Goal: Transaction & Acquisition: Subscribe to service/newsletter

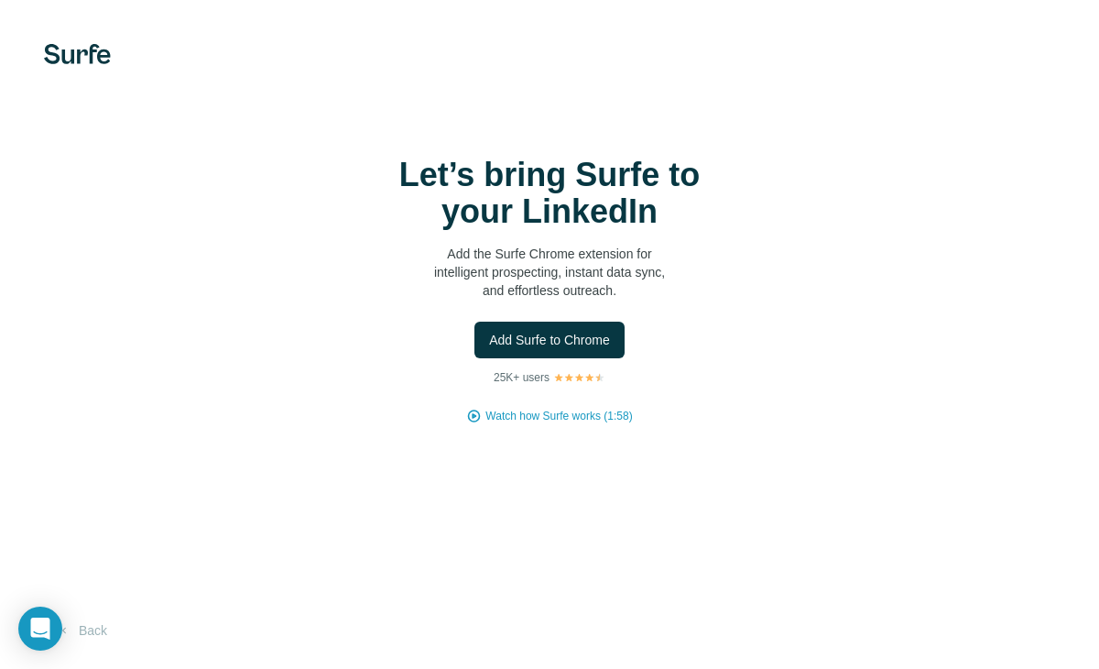
click at [561, 337] on span "Add Surfe to Chrome" at bounding box center [549, 340] width 121 height 18
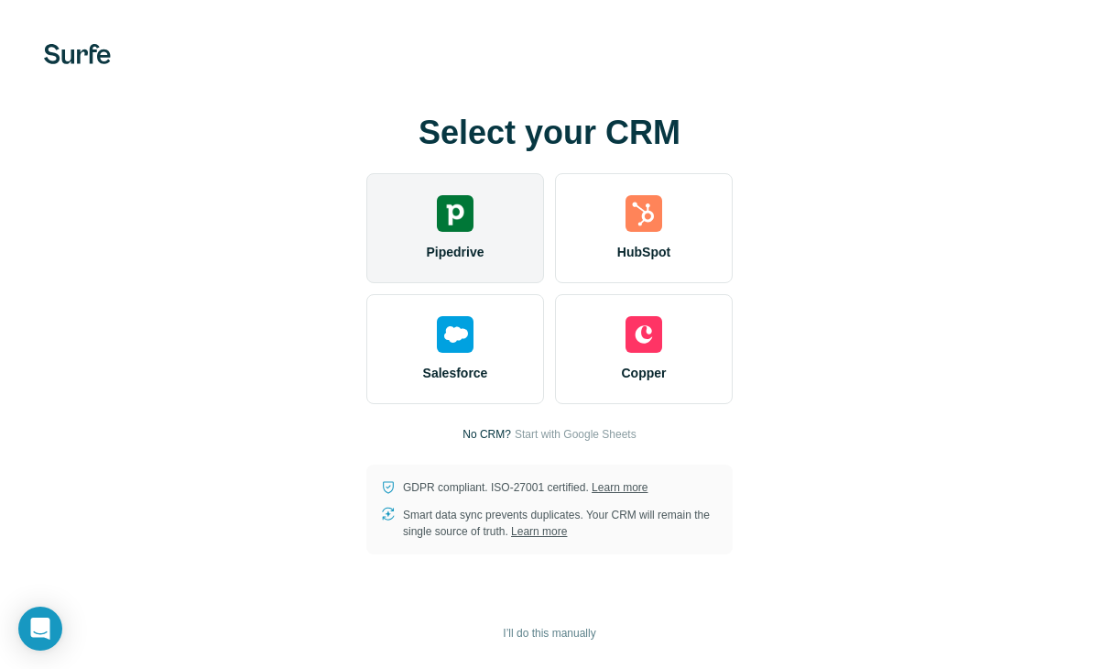
click at [507, 245] on div "Pipedrive" at bounding box center [455, 228] width 178 height 110
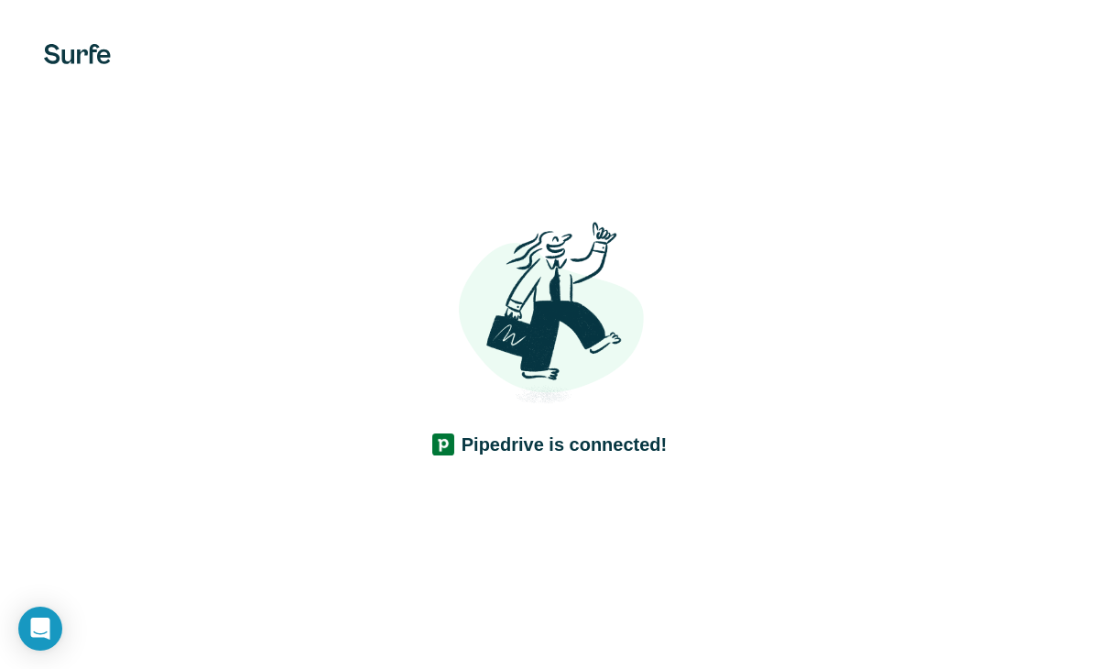
click at [535, 513] on div "Pipedrive is connected!" at bounding box center [549, 334] width 1099 height 669
